Goal: Information Seeking & Learning: Learn about a topic

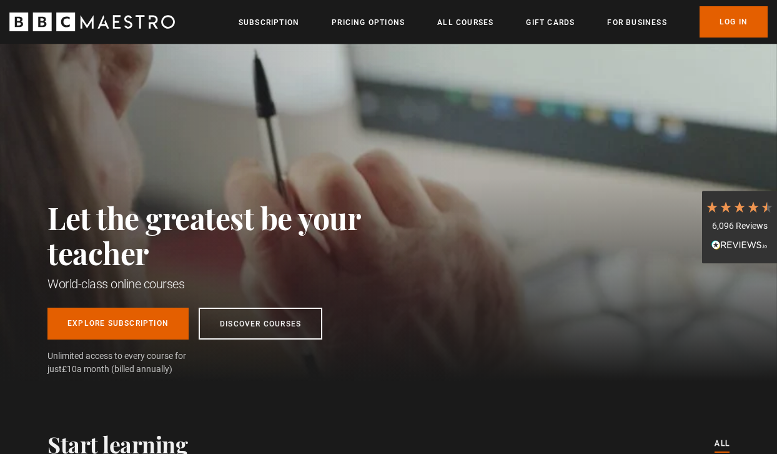
scroll to position [0, 309]
click at [359, 23] on link "Pricing Options" at bounding box center [368, 22] width 73 height 12
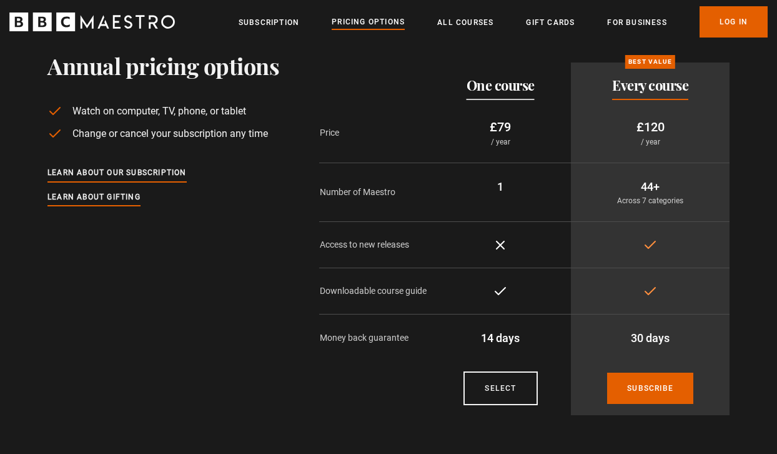
scroll to position [45, 0]
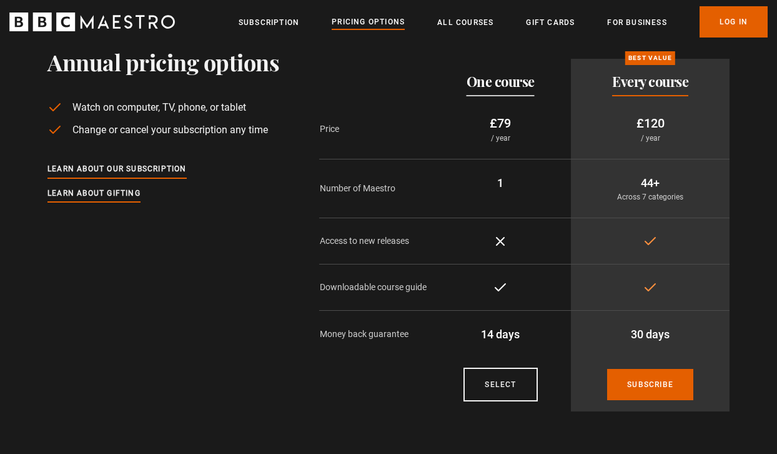
click at [32, 50] on div "Annual pricing options Watch on computer, TV, phone, or tablet Change or cancel…" at bounding box center [388, 235] width 777 height 372
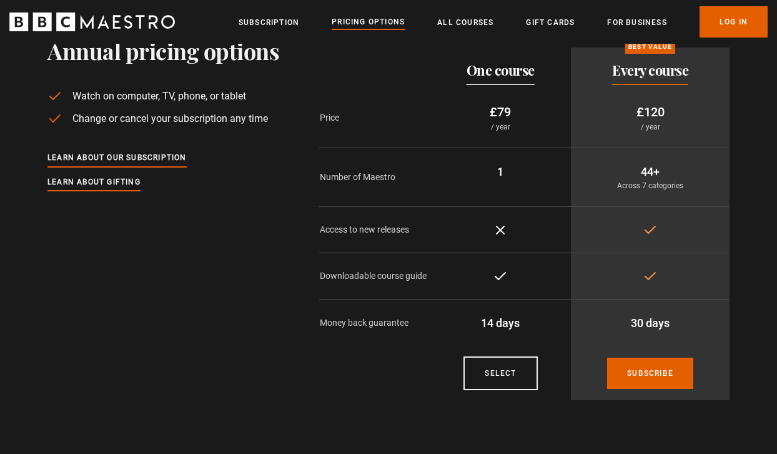
scroll to position [62, 0]
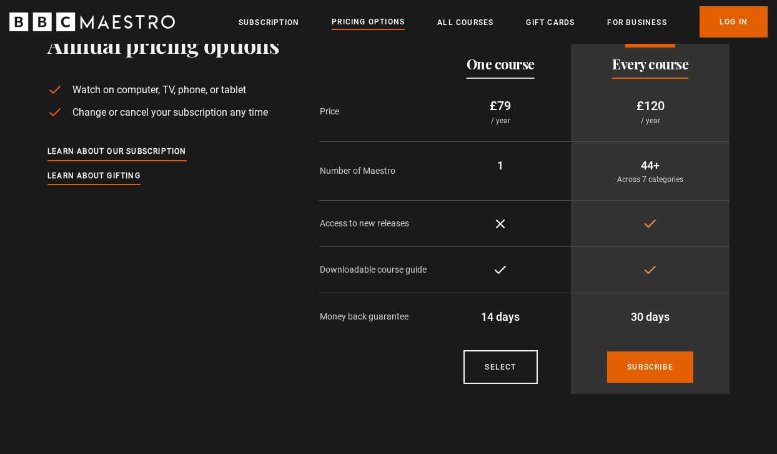
click at [232, 169] on div "Learn about our subscription Learn about gifting" at bounding box center [163, 164] width 232 height 38
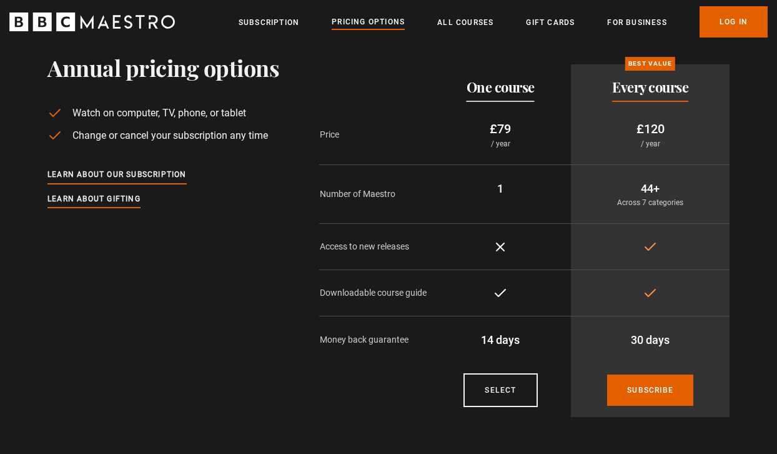
scroll to position [0, 0]
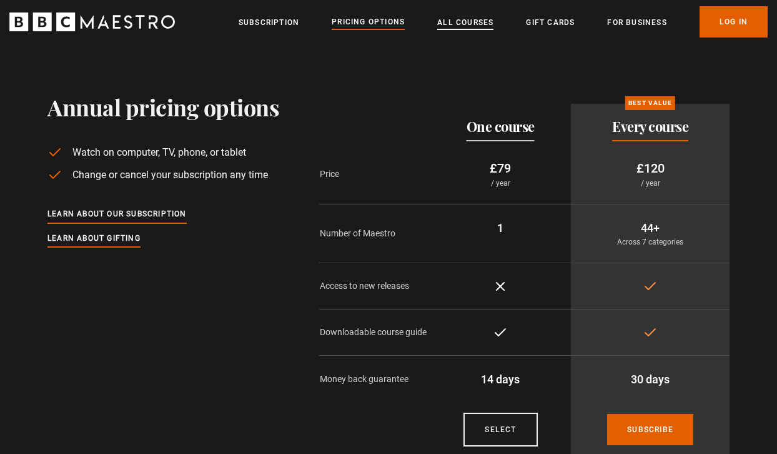
click at [464, 16] on link "All Courses" at bounding box center [465, 22] width 56 height 12
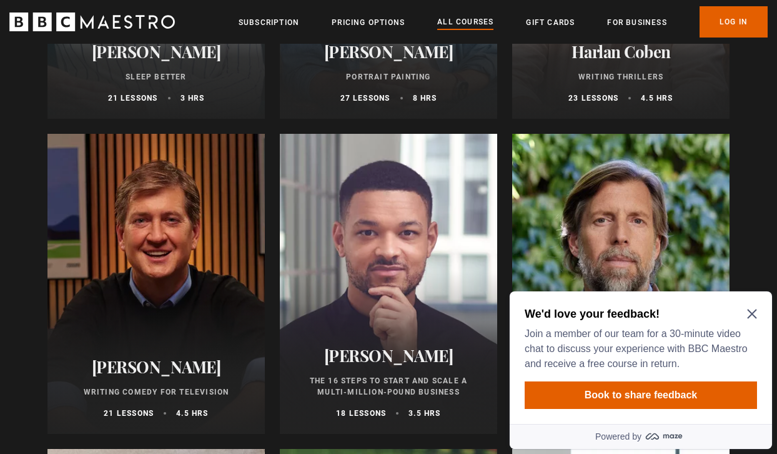
scroll to position [1325, 0]
click at [747, 316] on h2 "We'd love your feedback!" at bounding box center [638, 313] width 227 height 15
click at [751, 312] on icon "Close Maze Prompt" at bounding box center [751, 313] width 9 height 9
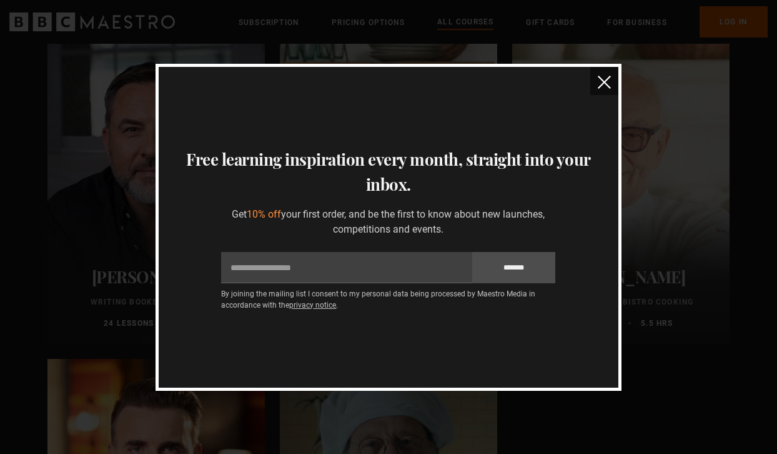
scroll to position [4556, 0]
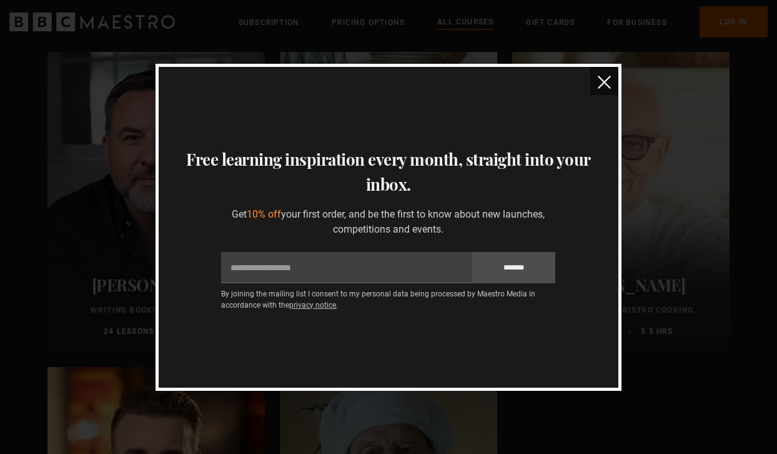
click at [607, 83] on img "close" at bounding box center [604, 82] width 13 height 13
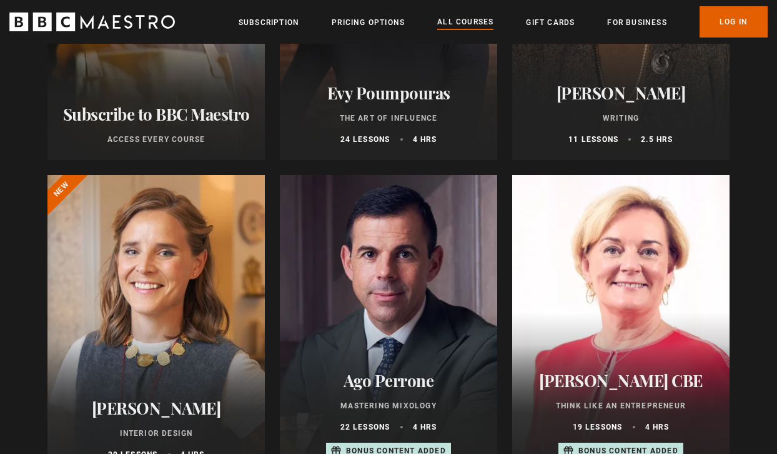
scroll to position [0, 0]
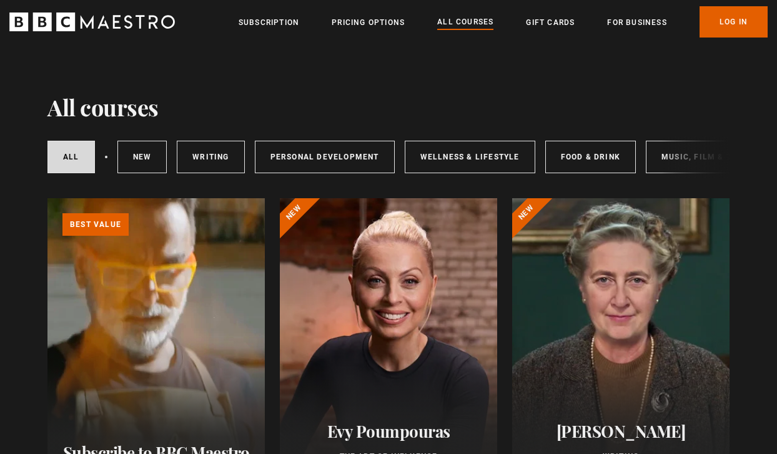
click at [666, 154] on div "All courses New courses Writing Personal Development Wellness & Lifestyle Food …" at bounding box center [388, 157] width 682 height 42
click at [670, 154] on div "All courses New courses Writing Personal Development Wellness & Lifestyle Food …" at bounding box center [388, 157] width 682 height 42
click at [667, 152] on div "All courses New courses Writing Personal Development Wellness & Lifestyle Food …" at bounding box center [388, 157] width 682 height 42
click at [664, 157] on div "All courses New courses Writing Personal Development Wellness & Lifestyle Food …" at bounding box center [388, 157] width 682 height 42
click at [651, 161] on link "Music, Film & Theatre" at bounding box center [712, 157] width 133 height 32
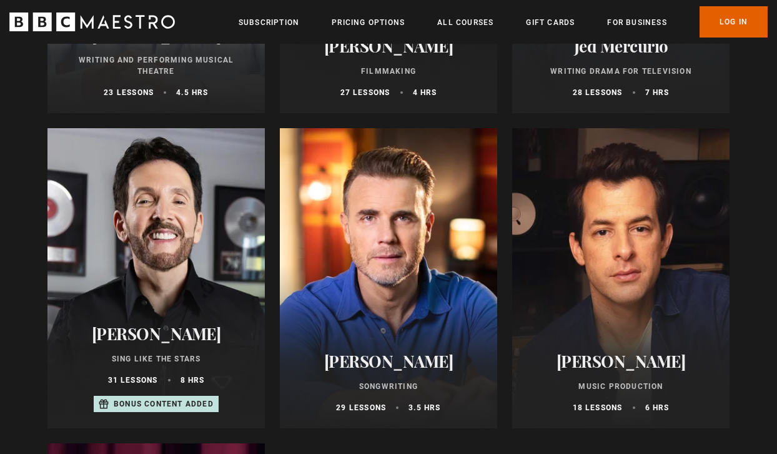
scroll to position [700, 0]
